Goal: Task Accomplishment & Management: Use online tool/utility

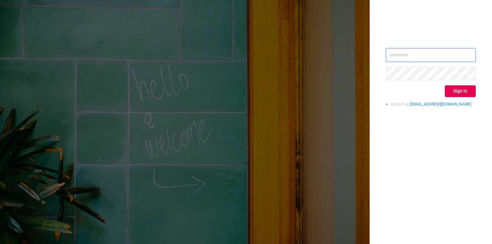
click at [432, 52] on input "text" at bounding box center [431, 55] width 90 height 14
type input "[EMAIL_ADDRESS][DOMAIN_NAME]"
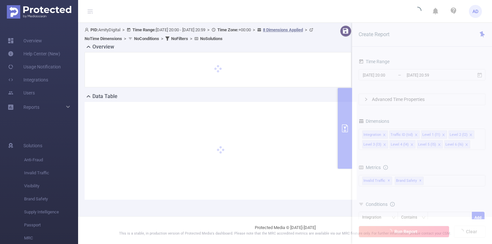
click at [322, 130] on div at bounding box center [221, 151] width 272 height 98
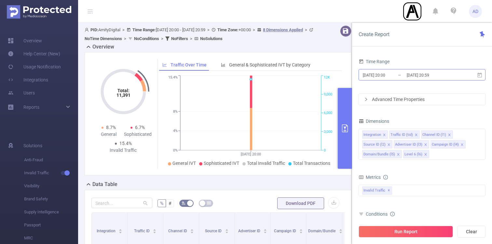
click at [441, 76] on input "[DATE] 20:59" at bounding box center [432, 75] width 53 height 9
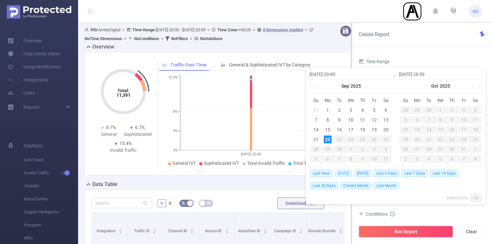
click at [346, 174] on span "[DATE]" at bounding box center [343, 173] width 17 height 7
type input "[DATE] 00:00"
type input "[DATE] 23:59"
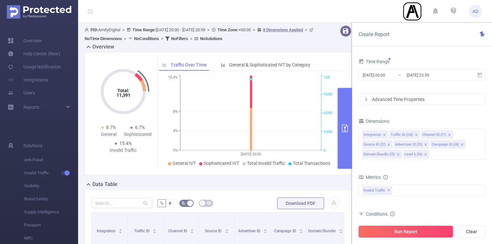
click at [406, 229] on button "Run Report" at bounding box center [406, 232] width 94 height 12
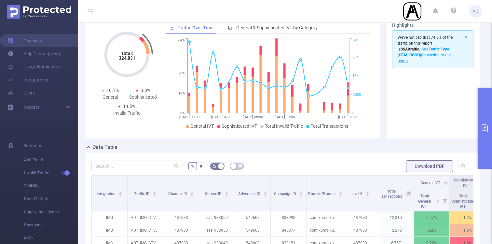
scroll to position [37, 0]
click at [485, 124] on button "primary" at bounding box center [485, 128] width 14 height 81
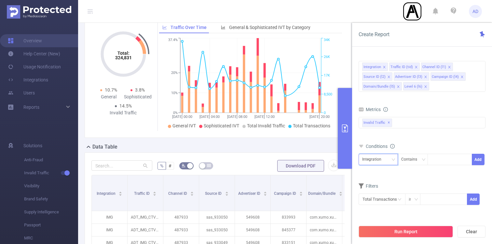
click at [386, 161] on div "Integration" at bounding box center [378, 159] width 32 height 11
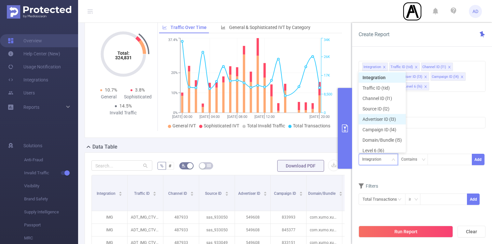
scroll to position [3, 0]
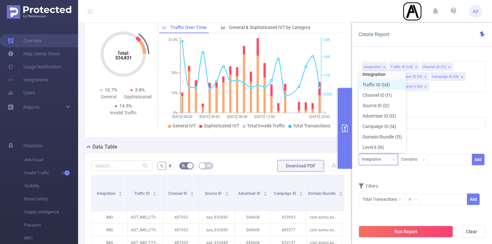
click at [390, 84] on li "Traffic ID (tid)" at bounding box center [382, 84] width 47 height 10
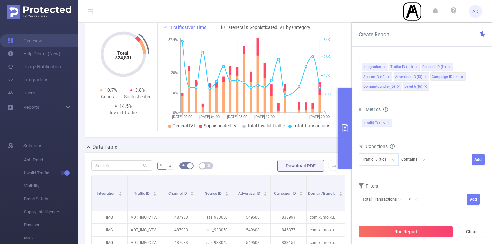
click at [372, 160] on div "Traffic ID (tid)" at bounding box center [376, 159] width 28 height 11
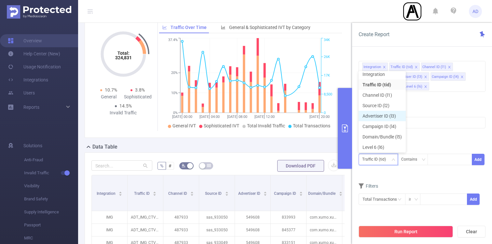
click at [391, 117] on li "Advertiser ID (l3)" at bounding box center [382, 116] width 47 height 10
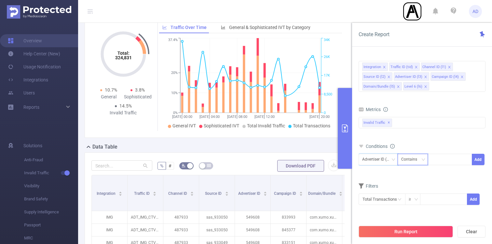
click at [418, 158] on div "Contains" at bounding box center [411, 159] width 21 height 11
click at [415, 186] on li "Is" at bounding box center [418, 183] width 43 height 10
click at [443, 159] on div at bounding box center [449, 159] width 37 height 11
paste input "66"
type input "66"
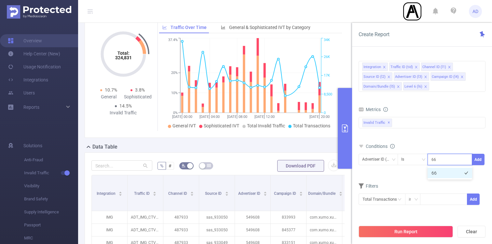
click at [449, 172] on li "66" at bounding box center [450, 173] width 45 height 10
click at [472, 160] on button "Add" at bounding box center [478, 159] width 13 height 11
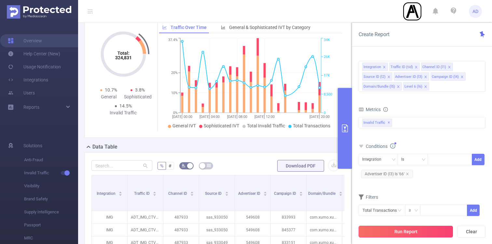
click at [414, 232] on button "Run Report" at bounding box center [406, 232] width 94 height 12
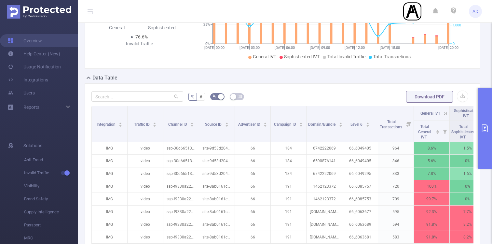
scroll to position [103, 0]
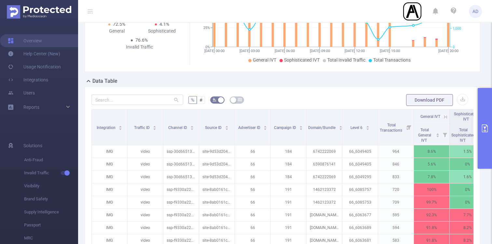
click at [482, 110] on button "primary" at bounding box center [485, 128] width 14 height 81
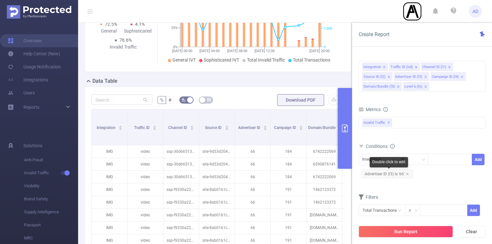
click at [394, 175] on span "Advertiser ID (l3) Is '66'" at bounding box center [387, 174] width 52 height 8
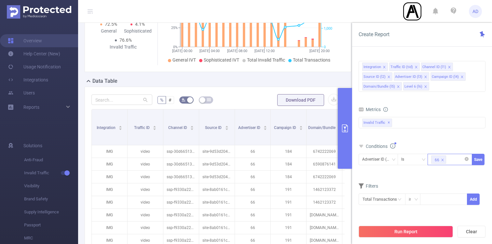
click at [452, 160] on div "66" at bounding box center [449, 159] width 37 height 11
paste input "65"
type input "65"
click at [447, 173] on li "65" at bounding box center [450, 173] width 45 height 10
click at [477, 161] on button "Save" at bounding box center [478, 159] width 13 height 11
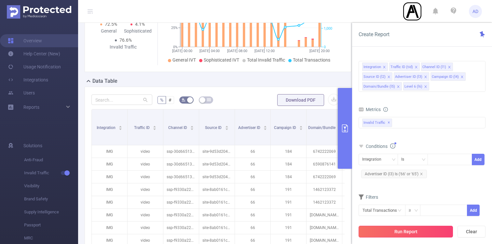
click at [412, 232] on button "Run Report" at bounding box center [406, 232] width 94 height 12
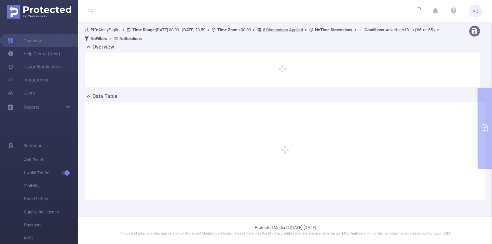
scroll to position [0, 0]
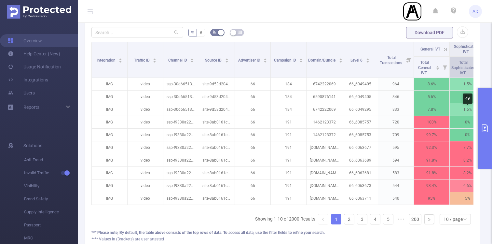
scroll to position [145, 0]
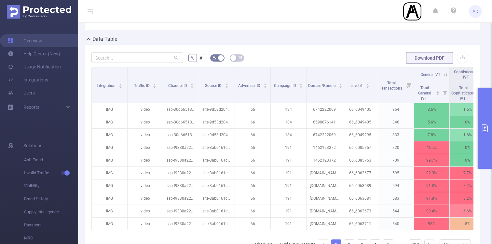
click at [487, 127] on icon "primary" at bounding box center [485, 128] width 8 height 8
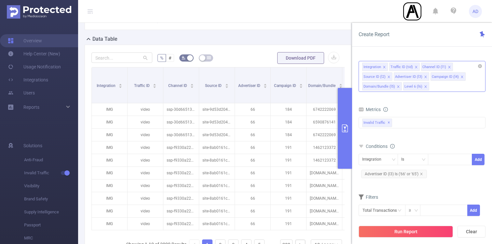
click at [425, 86] on icon "icon: close" at bounding box center [425, 86] width 3 height 3
click at [415, 231] on button "Run Report" at bounding box center [406, 232] width 94 height 12
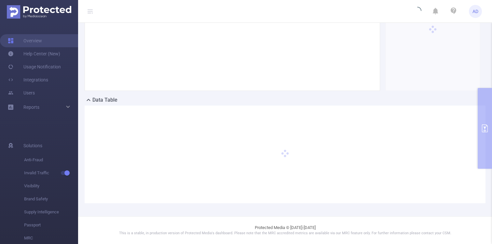
scroll to position [84, 0]
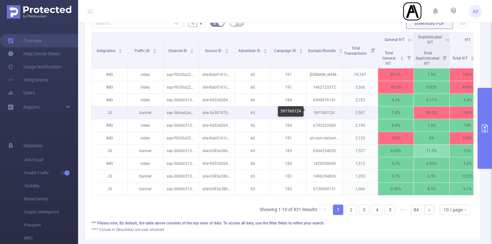
click at [329, 113] on p "591560124" at bounding box center [324, 112] width 35 height 12
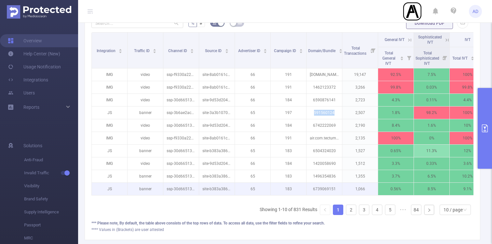
copy p "591560124"
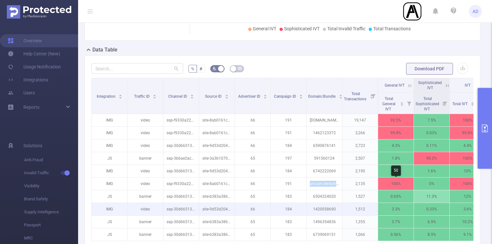
scroll to position [127, 0]
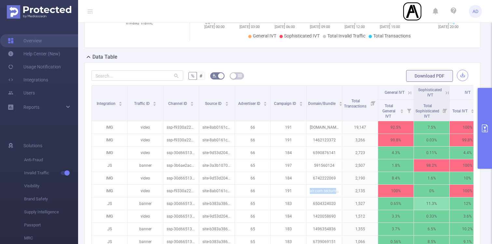
click at [461, 79] on button "button" at bounding box center [462, 75] width 11 height 11
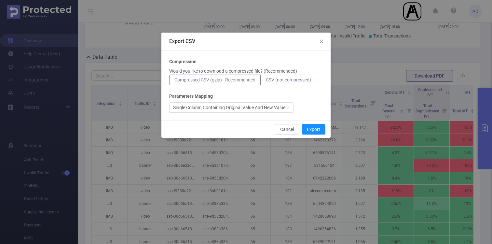
click at [286, 81] on span "CSV (not compressed)" at bounding box center [288, 79] width 45 height 5
click at [266, 81] on input "CSV (not compressed)" at bounding box center [266, 81] width 0 height 0
click at [316, 131] on button "Export" at bounding box center [314, 129] width 24 height 10
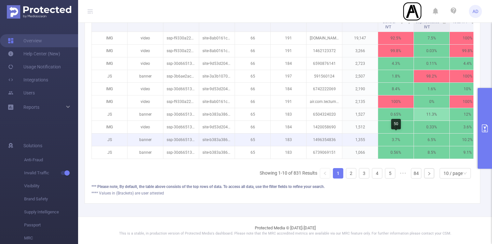
scroll to position [200, 0]
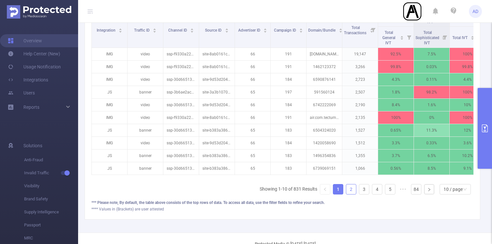
click at [351, 188] on link "2" at bounding box center [351, 189] width 10 height 10
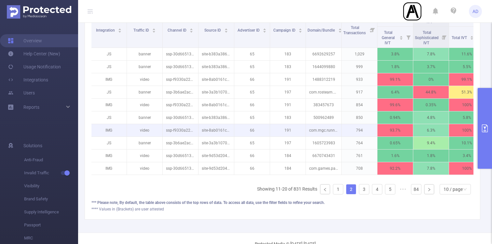
scroll to position [0, 13]
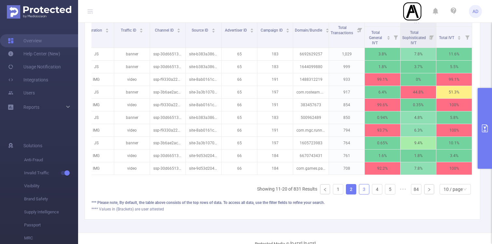
click at [361, 188] on link "3" at bounding box center [364, 189] width 10 height 10
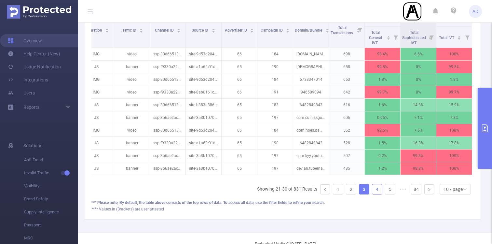
click at [378, 189] on link "4" at bounding box center [377, 189] width 10 height 10
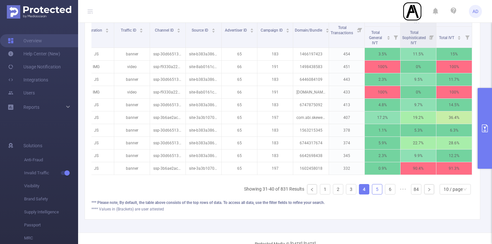
click at [380, 189] on link "5" at bounding box center [377, 189] width 10 height 10
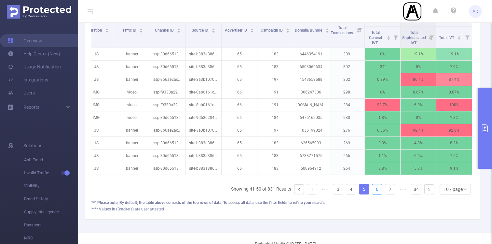
click at [380, 189] on link "6" at bounding box center [377, 189] width 10 height 10
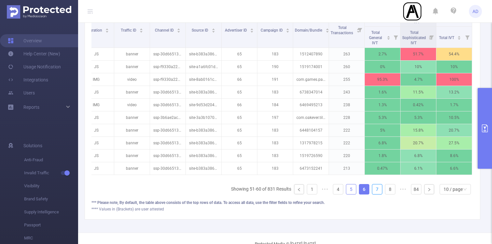
click at [380, 189] on link "7" at bounding box center [377, 189] width 10 height 10
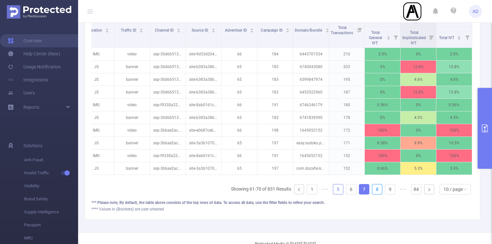
click at [380, 189] on link "8" at bounding box center [377, 189] width 10 height 10
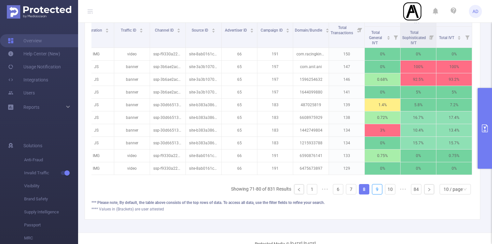
click at [380, 189] on link "9" at bounding box center [377, 189] width 10 height 10
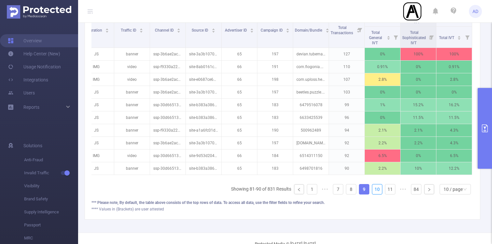
click at [380, 189] on link "10" at bounding box center [377, 189] width 10 height 10
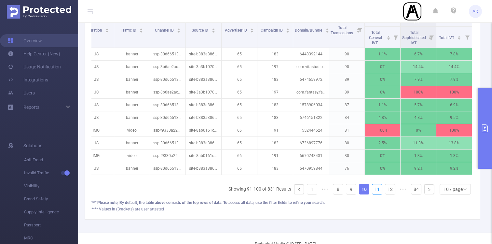
click at [380, 189] on link "11" at bounding box center [377, 189] width 10 height 10
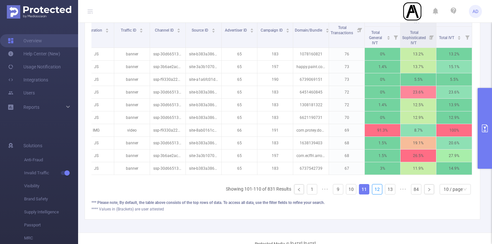
click at [380, 189] on link "12" at bounding box center [377, 189] width 10 height 10
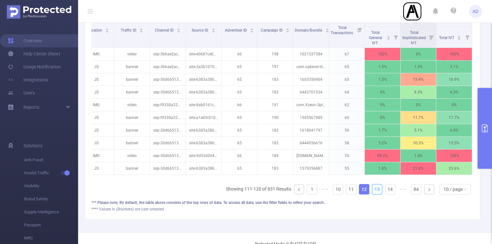
click at [380, 189] on link "13" at bounding box center [377, 189] width 10 height 10
click at [385, 189] on link "14" at bounding box center [390, 189] width 10 height 10
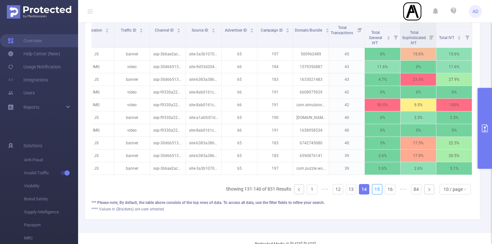
click at [380, 189] on link "15" at bounding box center [377, 189] width 10 height 10
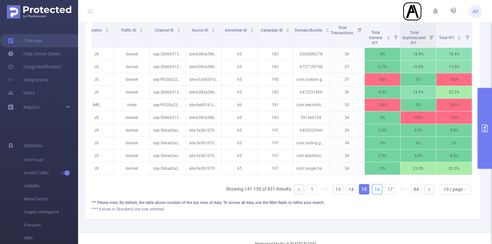
click at [380, 189] on link "16" at bounding box center [377, 189] width 10 height 10
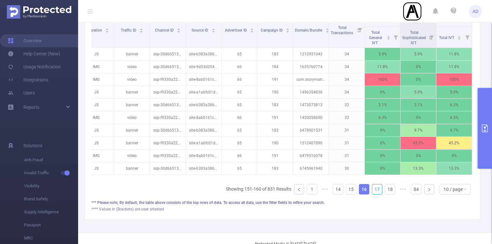
click at [380, 189] on link "17" at bounding box center [377, 189] width 10 height 10
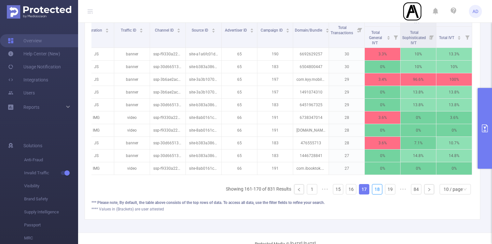
click at [380, 189] on link "18" at bounding box center [377, 189] width 10 height 10
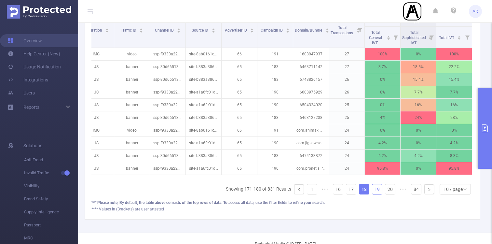
click at [380, 189] on link "19" at bounding box center [377, 189] width 10 height 10
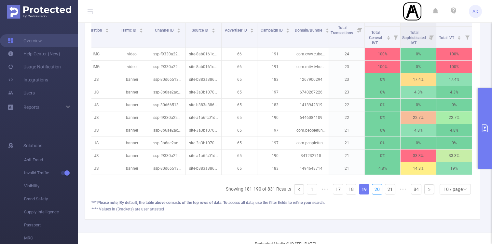
click at [380, 189] on link "20" at bounding box center [377, 189] width 10 height 10
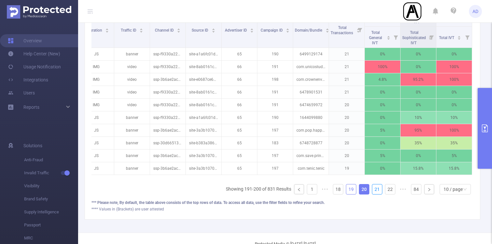
click at [380, 189] on link "21" at bounding box center [377, 189] width 10 height 10
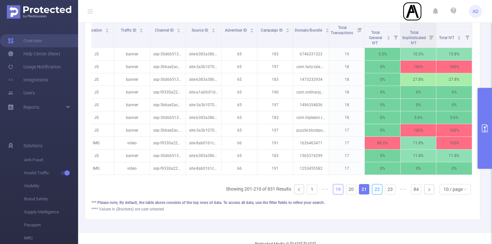
click at [380, 189] on link "22" at bounding box center [377, 189] width 10 height 10
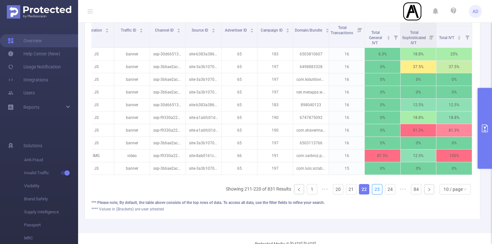
click at [380, 189] on link "23" at bounding box center [377, 189] width 10 height 10
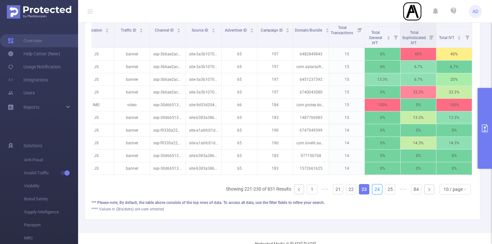
click at [380, 189] on link "24" at bounding box center [377, 189] width 10 height 10
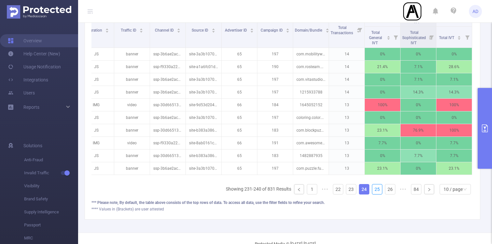
click at [380, 189] on link "25" at bounding box center [377, 189] width 10 height 10
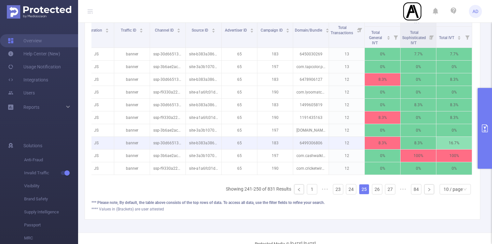
scroll to position [0, 0]
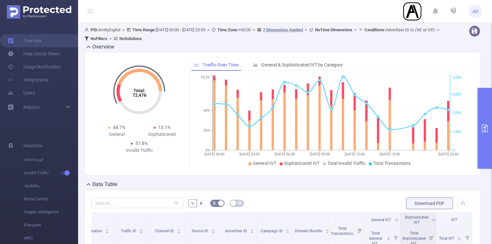
click at [483, 119] on button "primary" at bounding box center [485, 128] width 14 height 81
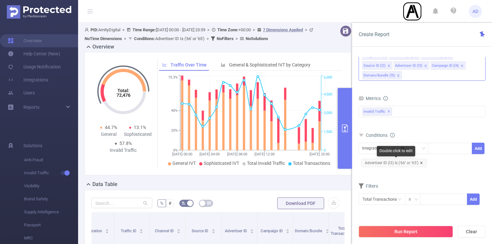
click at [422, 163] on icon "icon: close" at bounding box center [421, 162] width 3 height 3
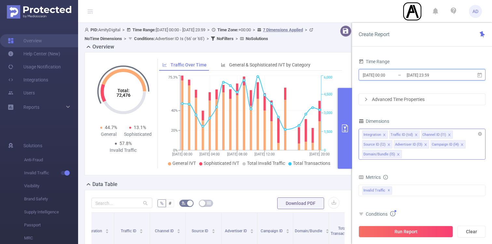
click at [408, 70] on span "[DATE] 00:00 _ [DATE] 23:59" at bounding box center [422, 74] width 127 height 11
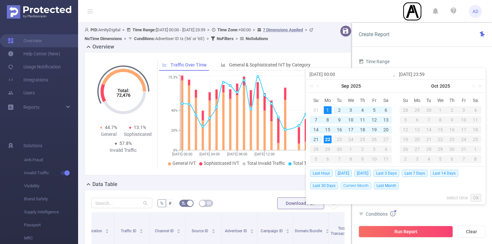
click at [351, 185] on span "Current Month" at bounding box center [356, 185] width 31 height 7
type input "[DATE] 00:00"
type input "[DATE] 21:59"
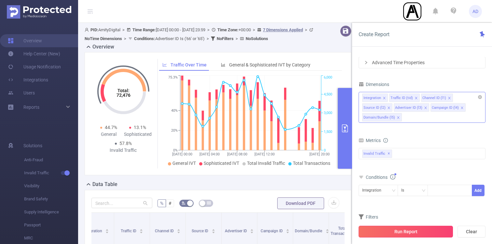
click at [406, 230] on button "Run Report" at bounding box center [406, 232] width 94 height 12
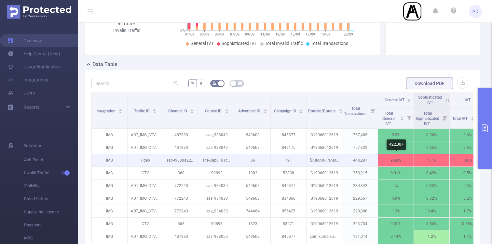
scroll to position [0, 13]
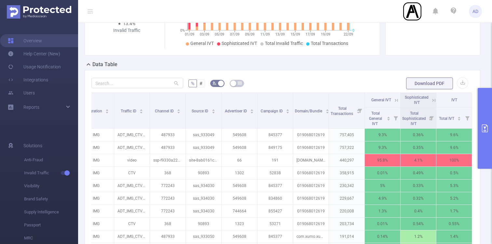
click at [399, 100] on icon at bounding box center [396, 100] width 6 height 6
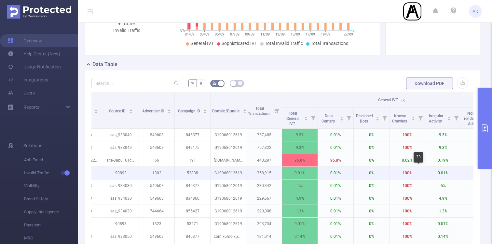
scroll to position [0, 137]
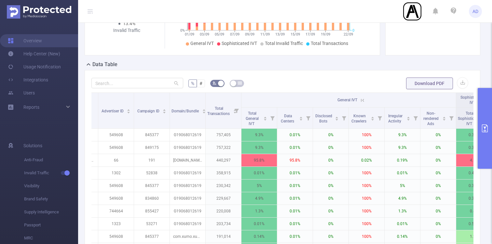
click at [364, 99] on icon at bounding box center [362, 100] width 3 height 3
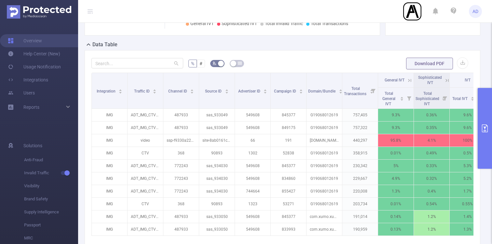
scroll to position [0, 0]
